Goal: Information Seeking & Learning: Understand process/instructions

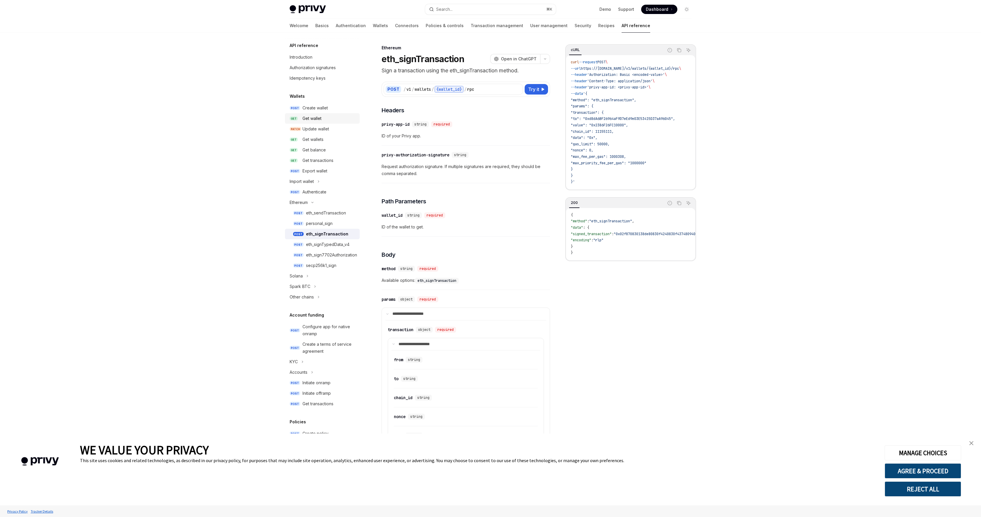
click at [316, 119] on div "Get wallet" at bounding box center [311, 118] width 19 height 7
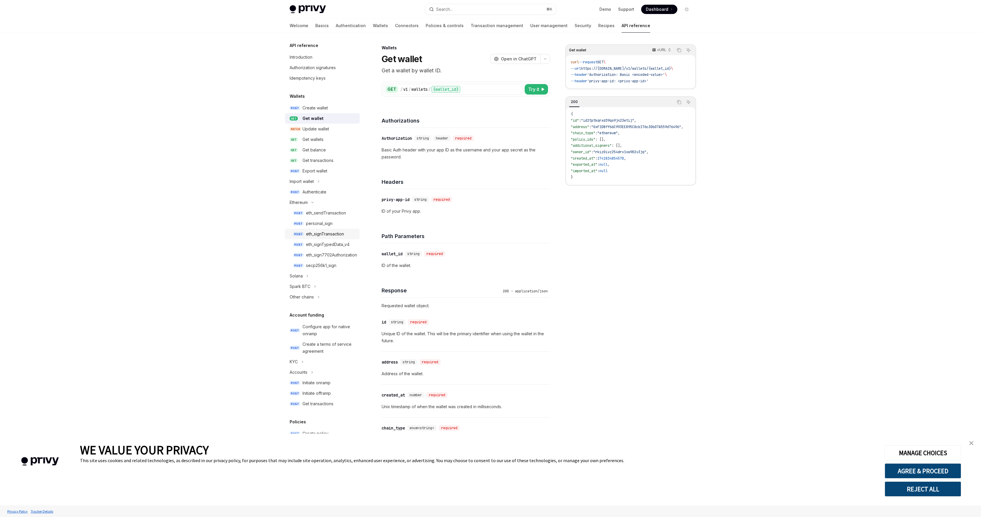
click at [338, 231] on div "eth_signTransaction" at bounding box center [325, 234] width 38 height 7
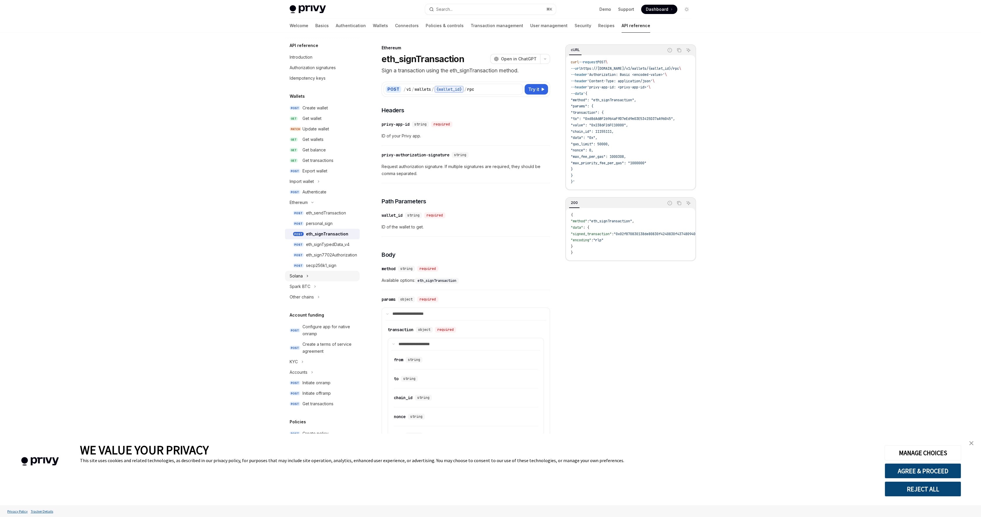
click at [304, 275] on button "Solana" at bounding box center [322, 276] width 75 height 11
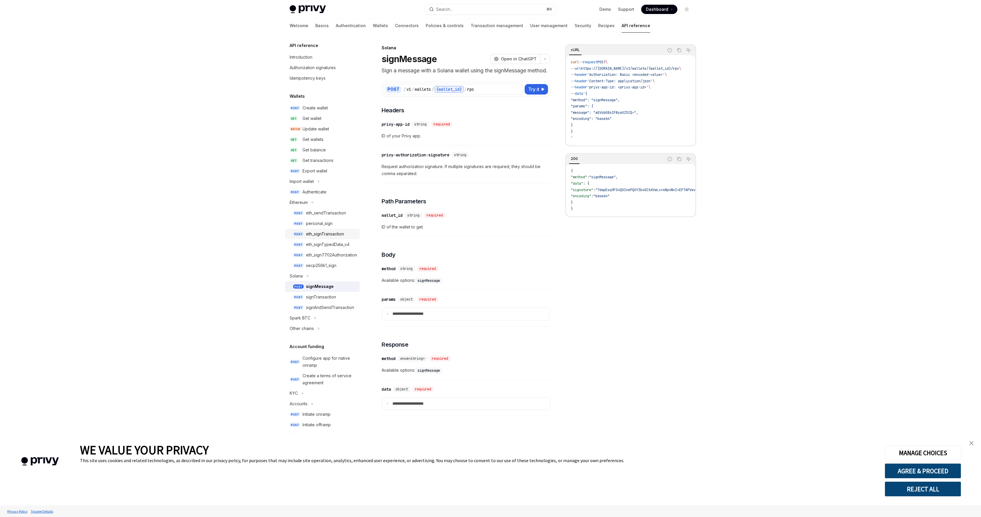
click at [327, 233] on div "eth_signTransaction" at bounding box center [325, 234] width 38 height 7
type textarea "*"
